Goal: Task Accomplishment & Management: Use online tool/utility

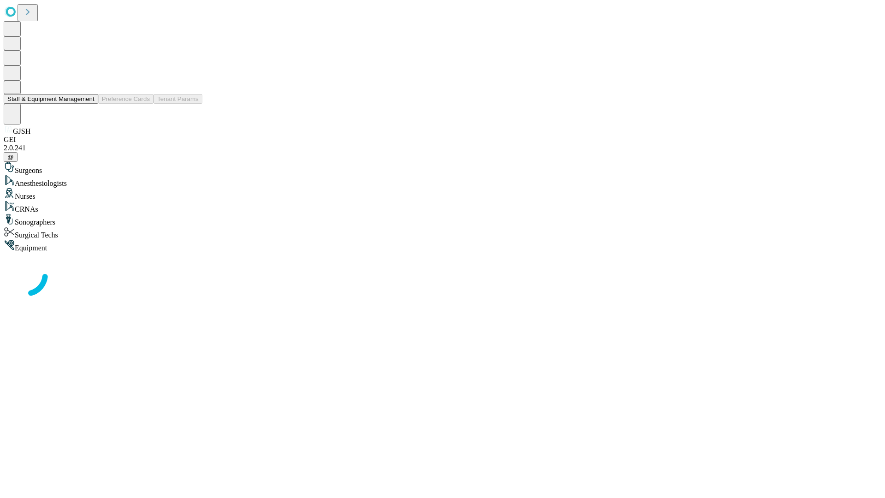
click at [88, 104] on button "Staff & Equipment Management" at bounding box center [51, 99] width 94 height 10
